Goal: Task Accomplishment & Management: Use online tool/utility

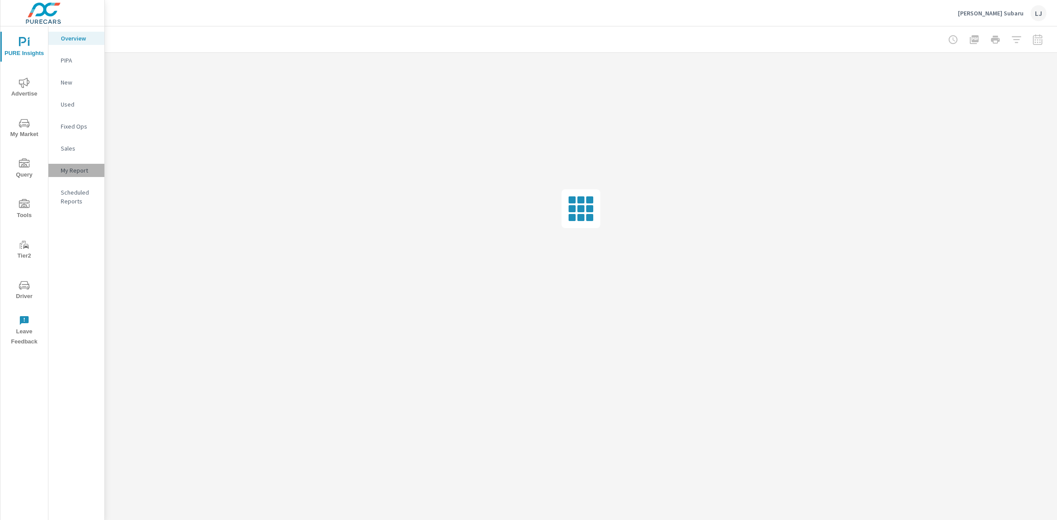
click at [73, 170] on p "My Report" at bounding box center [79, 170] width 37 height 9
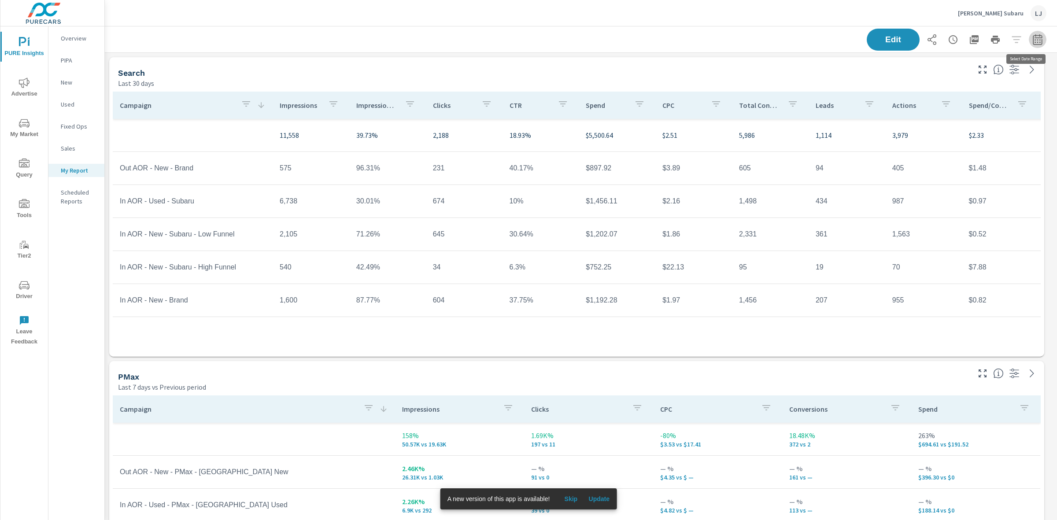
click at [1034, 36] on icon "button" at bounding box center [1038, 39] width 11 height 11
select select "Last 30 days"
click at [954, 100] on p "+ Add comparison" at bounding box center [967, 99] width 113 height 11
select select "Previous period"
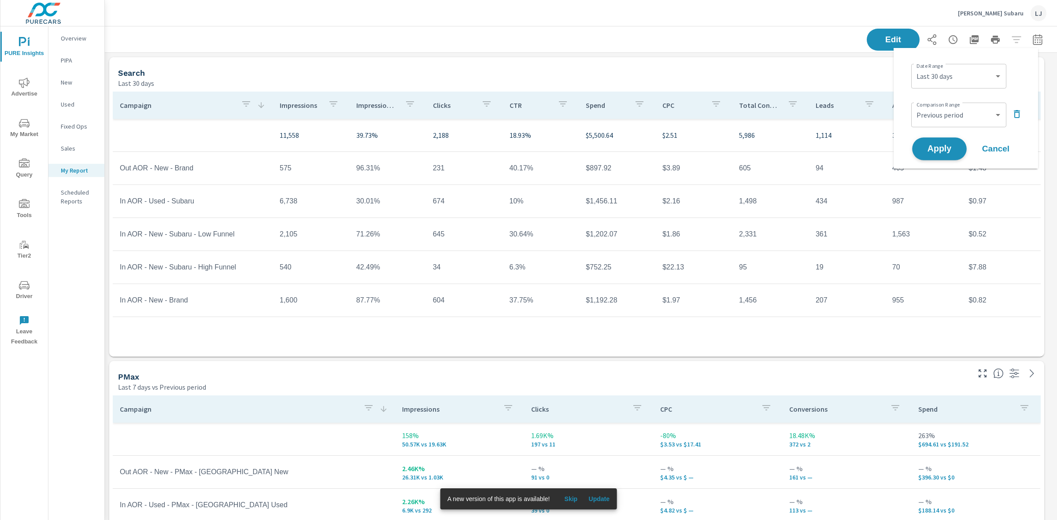
click at [943, 145] on span "Apply" at bounding box center [940, 149] width 36 height 8
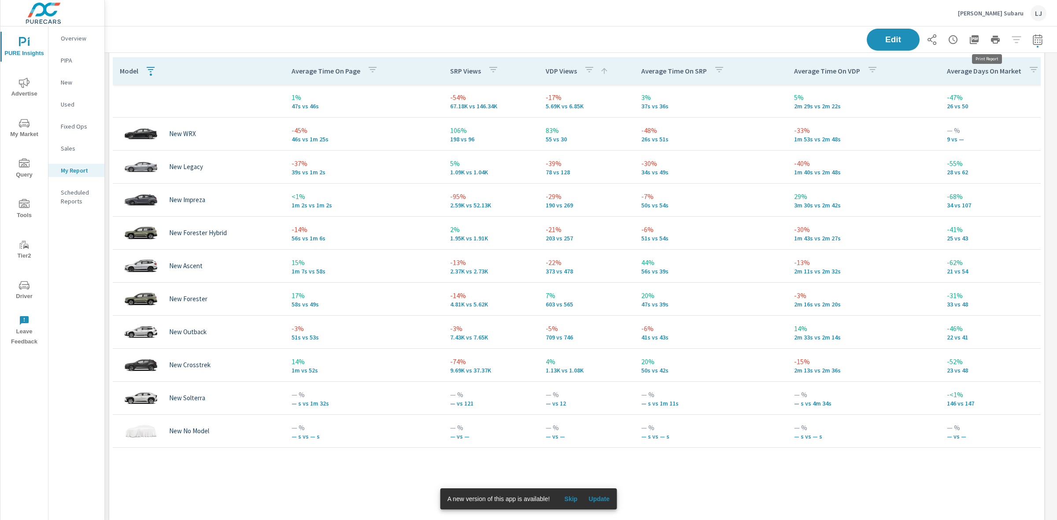
scroll to position [1136, 961]
click at [969, 38] on icon "button" at bounding box center [974, 39] width 11 height 11
click at [567, 499] on span "Skip" at bounding box center [570, 499] width 21 height 8
